Goal: Task Accomplishment & Management: Manage account settings

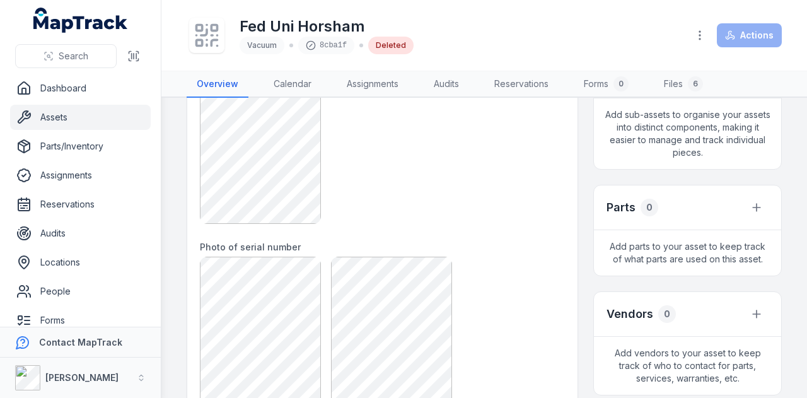
scroll to position [315, 0]
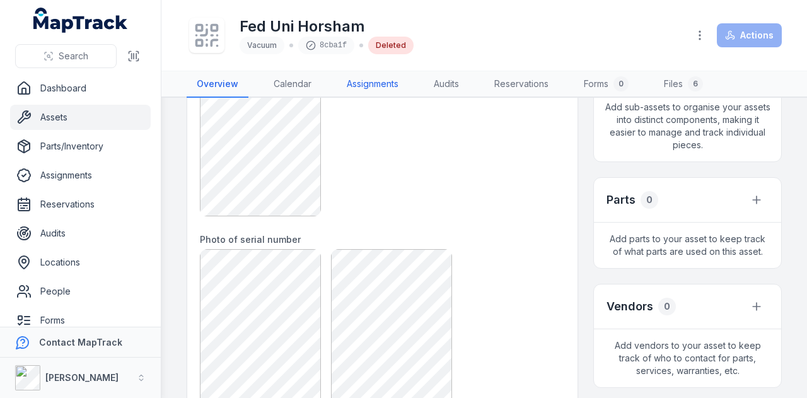
click at [363, 89] on link "Assignments" at bounding box center [373, 84] width 72 height 26
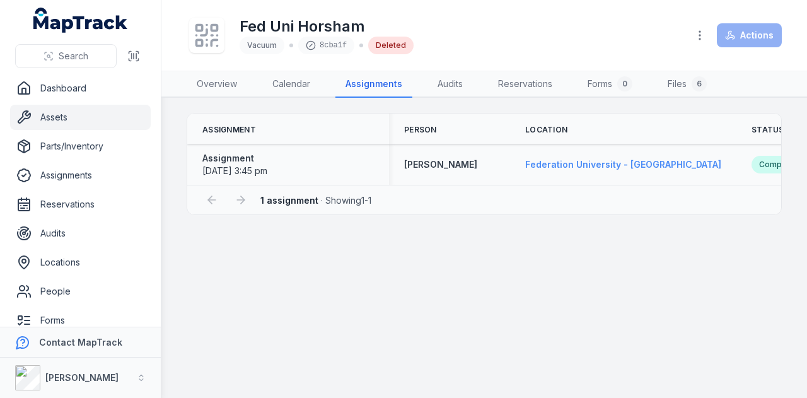
click at [612, 165] on span "Federation University - [GEOGRAPHIC_DATA]" at bounding box center [623, 164] width 196 height 11
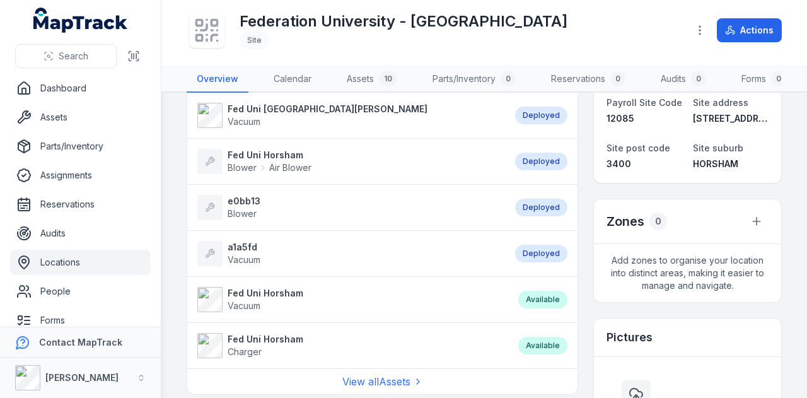
scroll to position [315, 0]
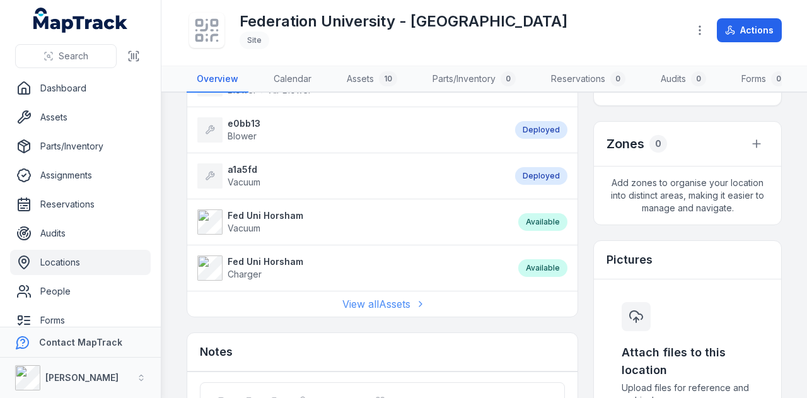
click at [375, 312] on link "View all Assets" at bounding box center [382, 303] width 81 height 15
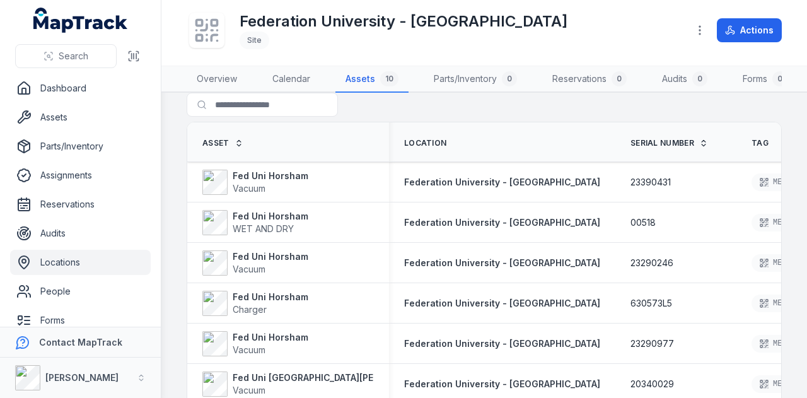
click at [649, 144] on th "Serial Number" at bounding box center [675, 142] width 121 height 40
click at [699, 148] on icon at bounding box center [703, 143] width 9 height 9
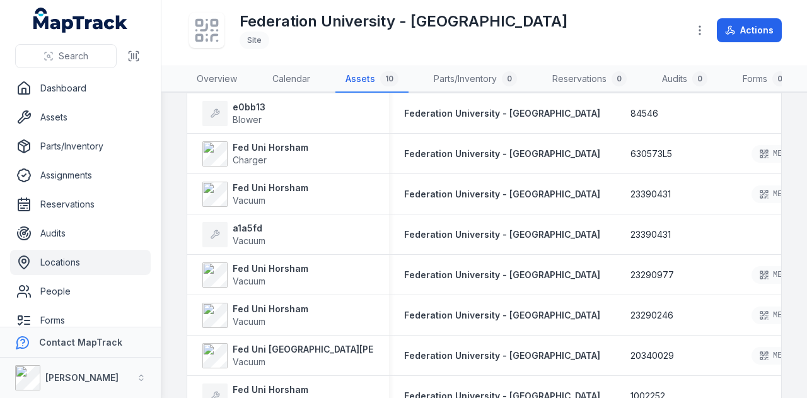
scroll to position [51, 0]
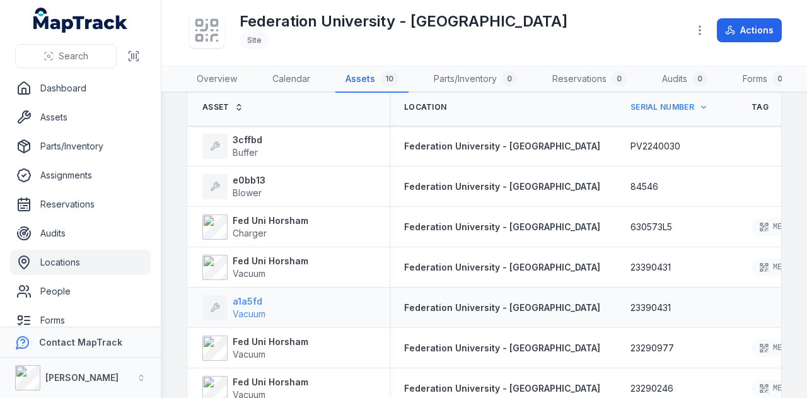
click at [251, 308] on strong "a1a5fd" at bounding box center [249, 301] width 33 height 13
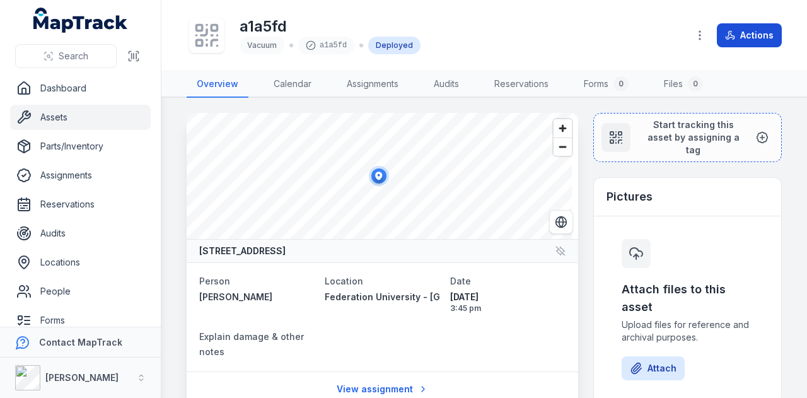
click at [725, 39] on button "Actions" at bounding box center [749, 35] width 65 height 24
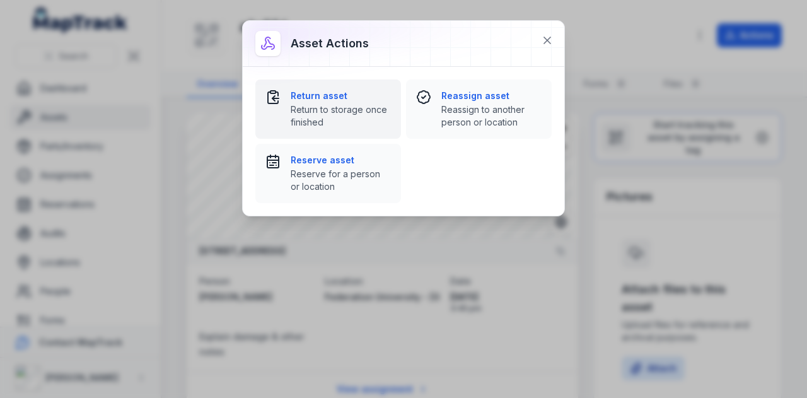
click at [330, 106] on span "Return to storage once finished" at bounding box center [341, 115] width 100 height 25
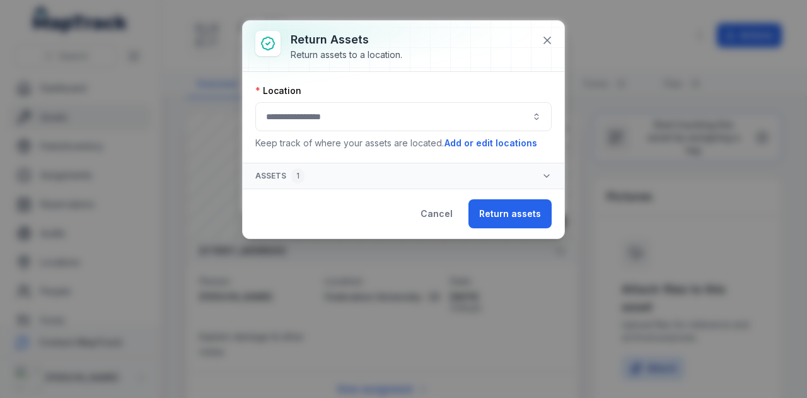
click at [353, 122] on button "button" at bounding box center [403, 116] width 296 height 29
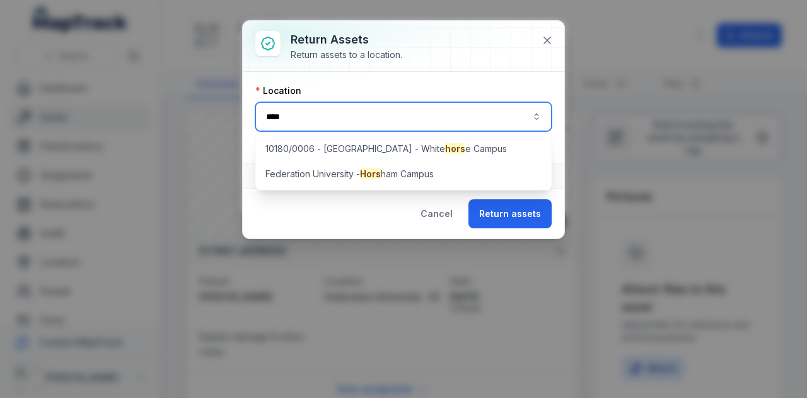
type input "****"
click at [473, 186] on div "10180/0006 - [GEOGRAPHIC_DATA] - White hors e Campus [GEOGRAPHIC_DATA] - [GEOGR…" at bounding box center [403, 161] width 297 height 58
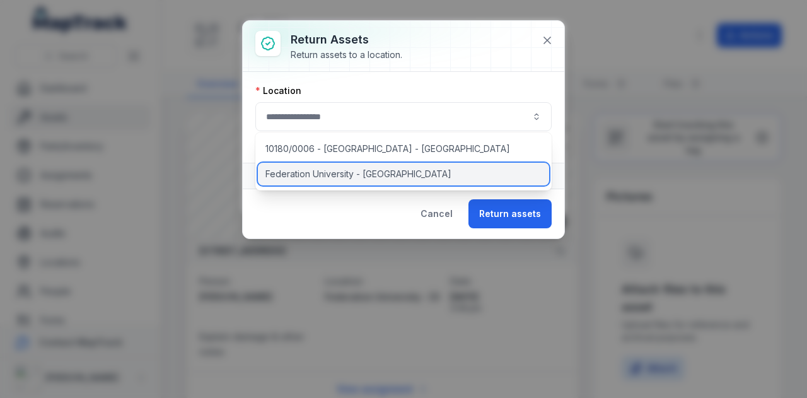
click at [467, 177] on div "Federation University - [GEOGRAPHIC_DATA]" at bounding box center [404, 174] width 292 height 23
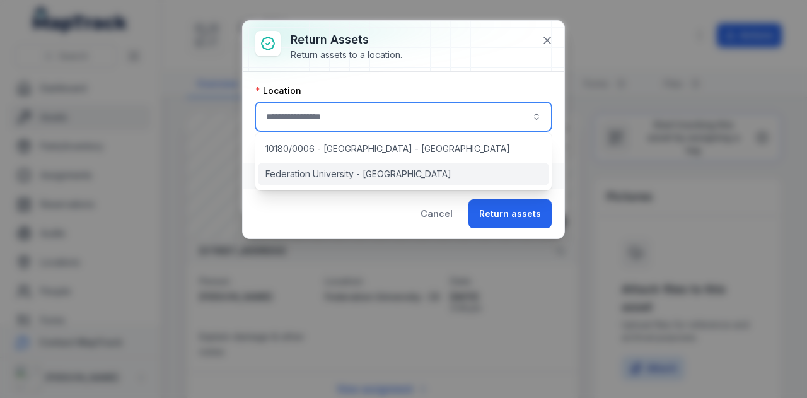
type input "**********"
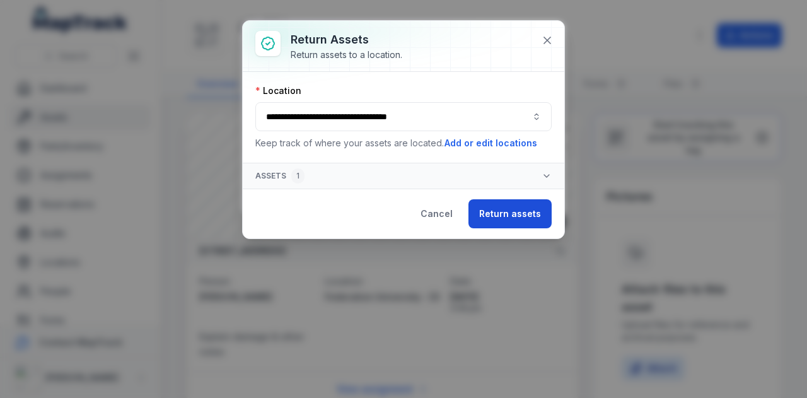
click at [497, 208] on button "Return assets" at bounding box center [510, 213] width 83 height 29
